Goal: Find specific fact: Find specific fact

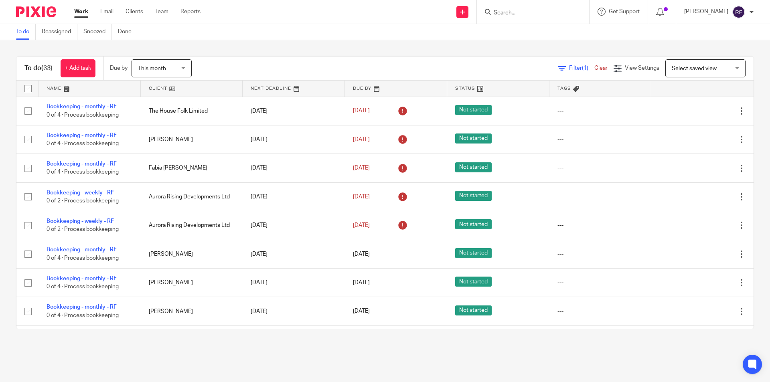
scroll to position [210, 0]
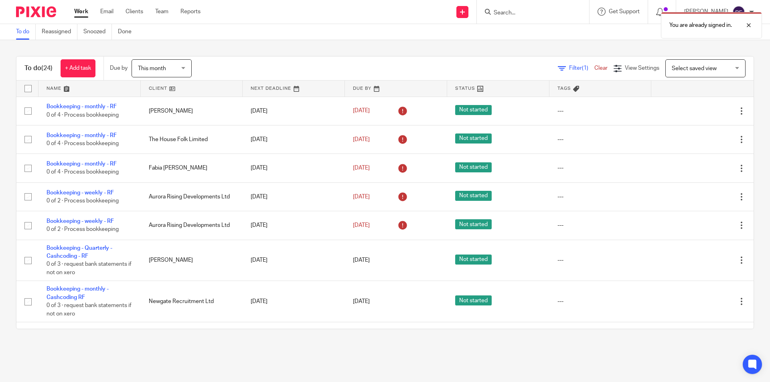
click at [551, 19] on div "You are already signed in." at bounding box center [573, 23] width 377 height 30
click at [539, 17] on div "You are already signed in." at bounding box center [573, 23] width 377 height 30
click at [526, 12] on div "You are already signed in." at bounding box center [573, 23] width 377 height 30
click at [531, 14] on div "You are already signed in." at bounding box center [573, 23] width 377 height 30
click at [535, 16] on div "You are already signed in." at bounding box center [573, 23] width 377 height 30
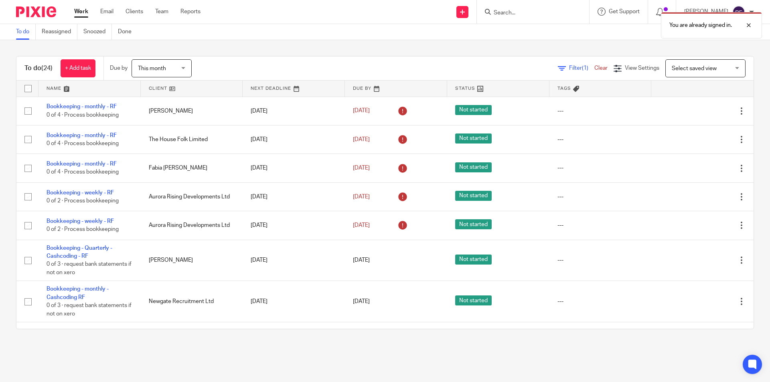
click at [550, 10] on div "You are already signed in." at bounding box center [573, 23] width 377 height 30
click at [525, 12] on div "You are already signed in." at bounding box center [573, 23] width 377 height 30
click at [537, 12] on div "You are already signed in." at bounding box center [573, 23] width 377 height 30
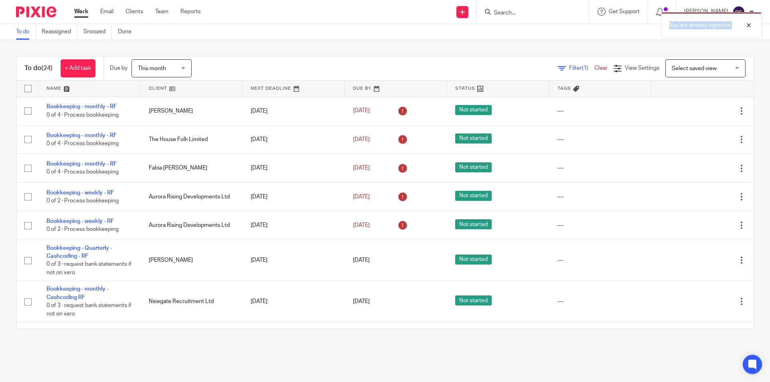
click at [537, 12] on div "You are already signed in." at bounding box center [573, 23] width 377 height 30
click at [748, 27] on div at bounding box center [742, 25] width 22 height 10
click at [532, 20] on div at bounding box center [533, 12] width 112 height 24
click at [530, 16] on div at bounding box center [533, 12] width 112 height 24
click at [516, 7] on form at bounding box center [535, 12] width 85 height 10
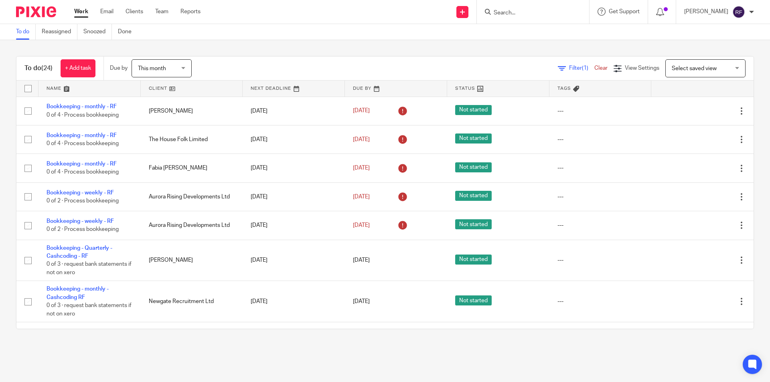
click at [522, 12] on input "Search" at bounding box center [529, 13] width 72 height 7
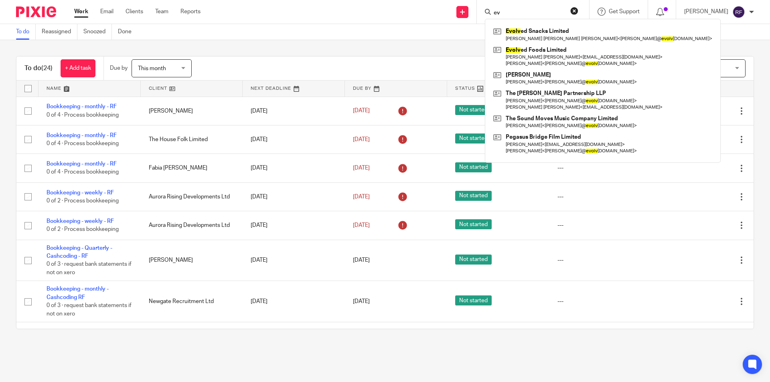
type input "e"
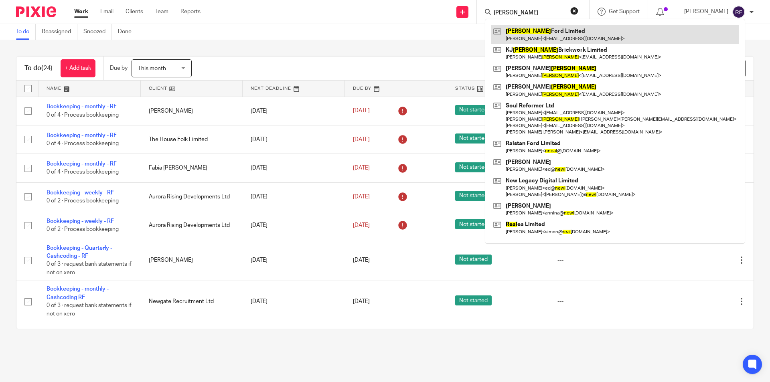
type input "neal"
click at [553, 34] on link at bounding box center [614, 34] width 247 height 18
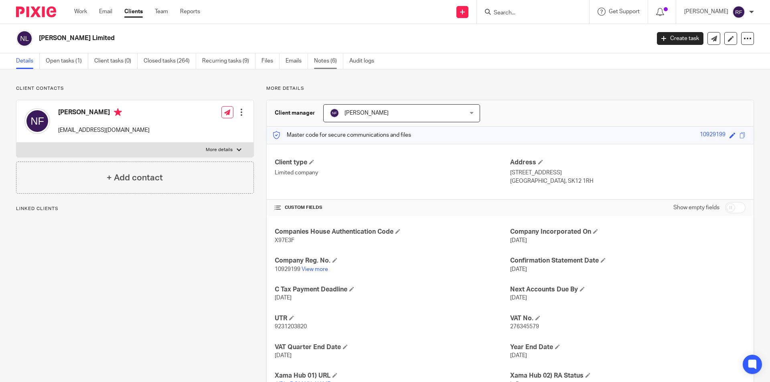
click at [328, 61] on link "Notes (6)" at bounding box center [328, 61] width 29 height 16
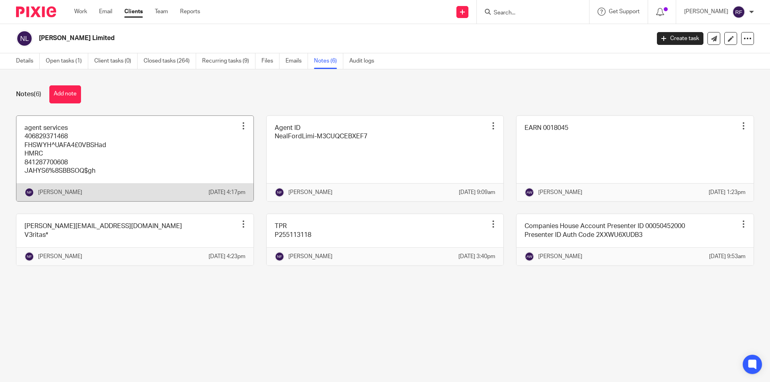
click at [113, 182] on link at bounding box center [134, 159] width 237 height 86
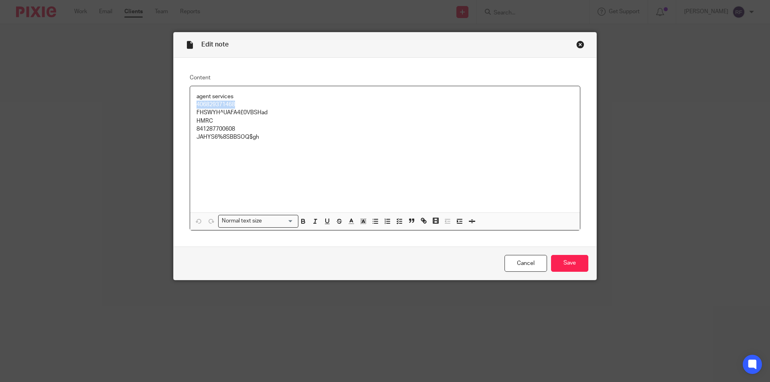
drag, startPoint x: 238, startPoint y: 105, endPoint x: 195, endPoint y: 105, distance: 42.9
click at [196, 105] on p "406829371468" at bounding box center [384, 105] width 377 height 8
copy p "406829371468"
drag, startPoint x: 267, startPoint y: 114, endPoint x: 192, endPoint y: 111, distance: 75.4
click at [192, 111] on div "agent services 406829371468 FHSWYH^UAFA4£0VBSHad HMRC 841287700608 JAHYS6%8SBBS…" at bounding box center [385, 149] width 390 height 127
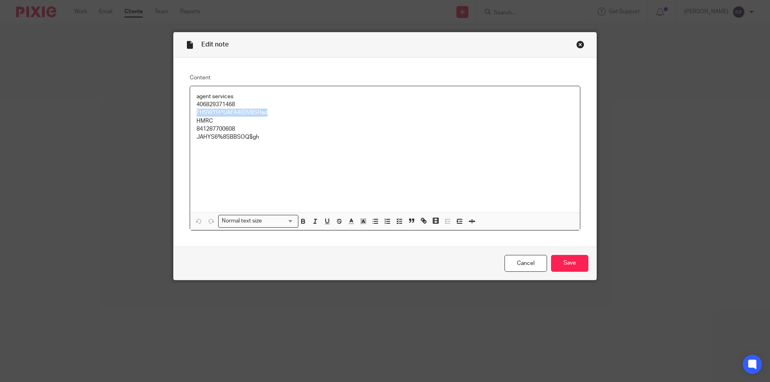
copy p "FHSWYH^UAFA4£0VBSHad"
click at [31, 7] on div "Edit note Content agent services 406829371468 FHSWYH^UAFA4£0VBSHad HMRC 8412877…" at bounding box center [385, 191] width 770 height 382
drag, startPoint x: 575, startPoint y: 44, endPoint x: 564, endPoint y: 46, distance: 11.4
click at [576, 44] on div "Close this dialog window" at bounding box center [580, 44] width 8 height 8
